Goal: Navigation & Orientation: Understand site structure

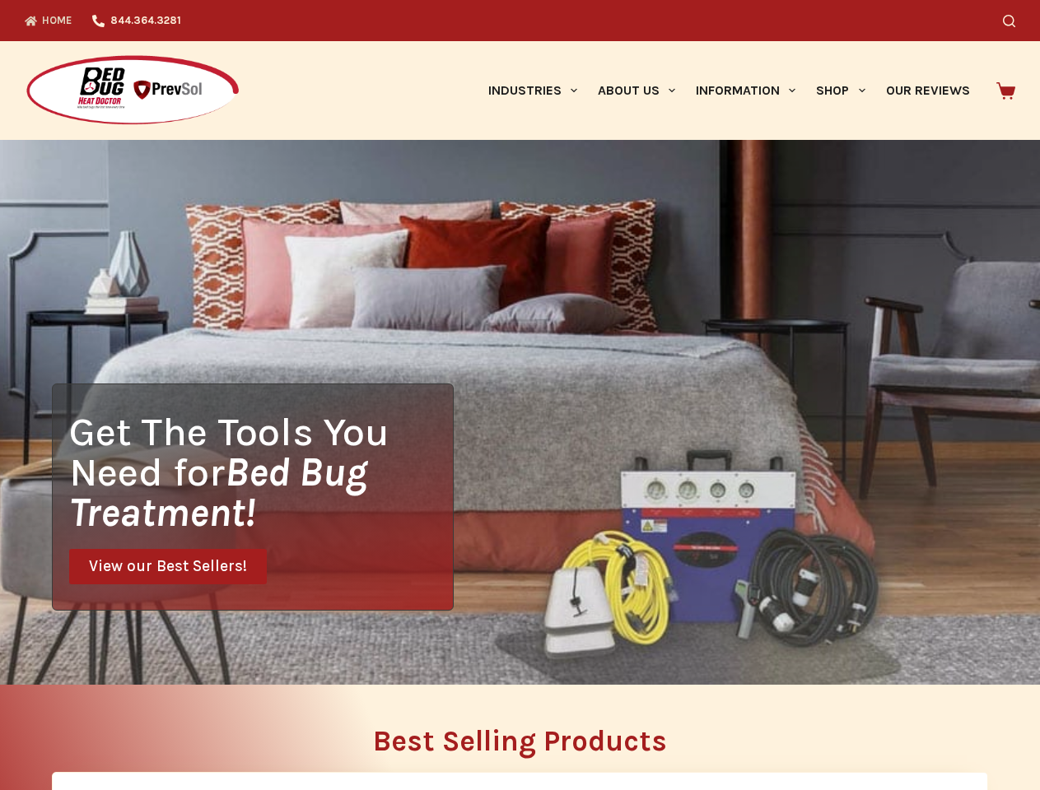
click at [519, 395] on div "Get The Tools You Need for Bed Bug Treatment! View our Best Sellers!" at bounding box center [520, 412] width 1040 height 545
click at [1015, 21] on icon "Search" at bounding box center [1009, 21] width 12 height 12
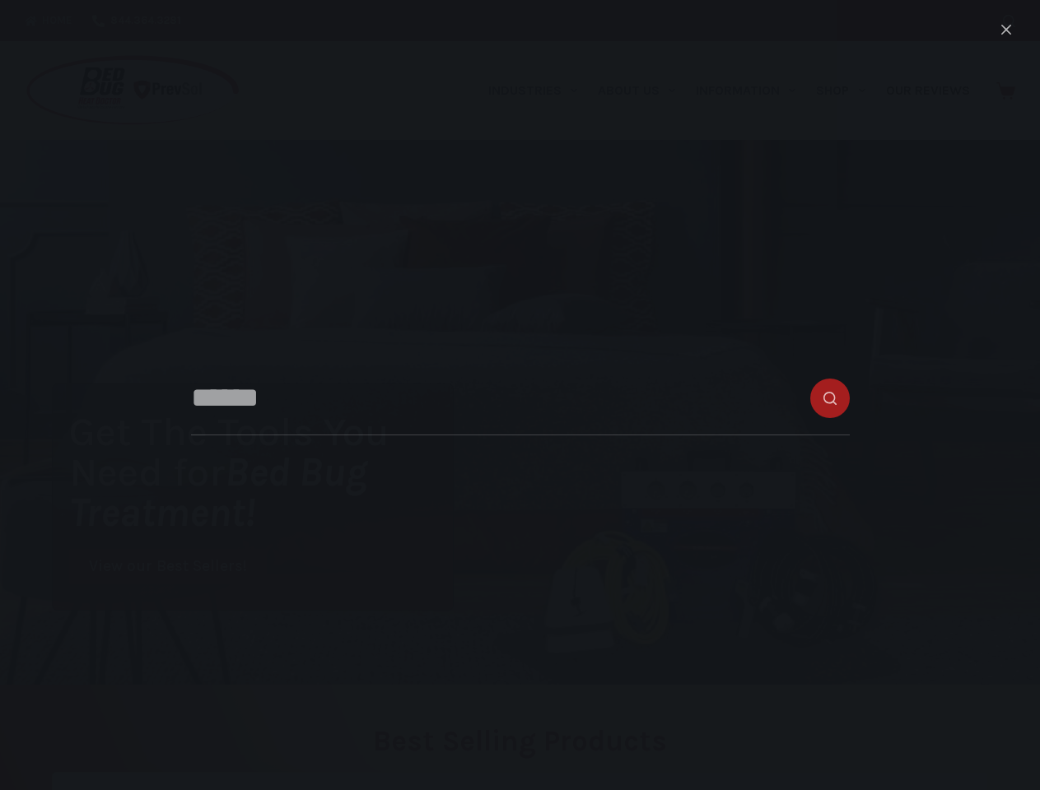
click at [538, 91] on link "Industries" at bounding box center [532, 90] width 109 height 99
click at [643, 91] on link "About Us" at bounding box center [636, 90] width 98 height 99
click at [752, 91] on link "Information" at bounding box center [746, 90] width 120 height 99
click at [847, 91] on link "Shop" at bounding box center [840, 90] width 69 height 99
